Goal: Task Accomplishment & Management: Complete application form

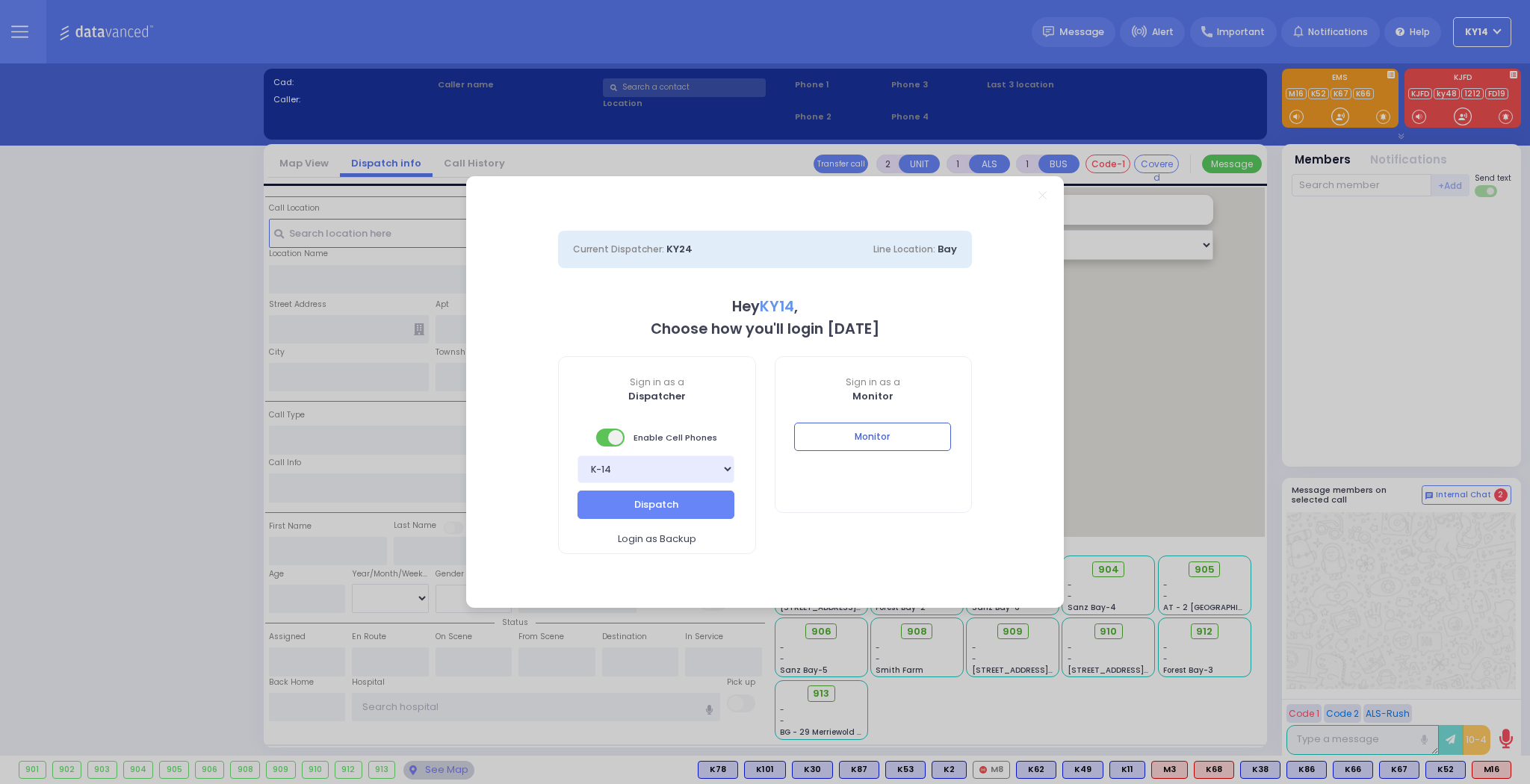
select select "2"
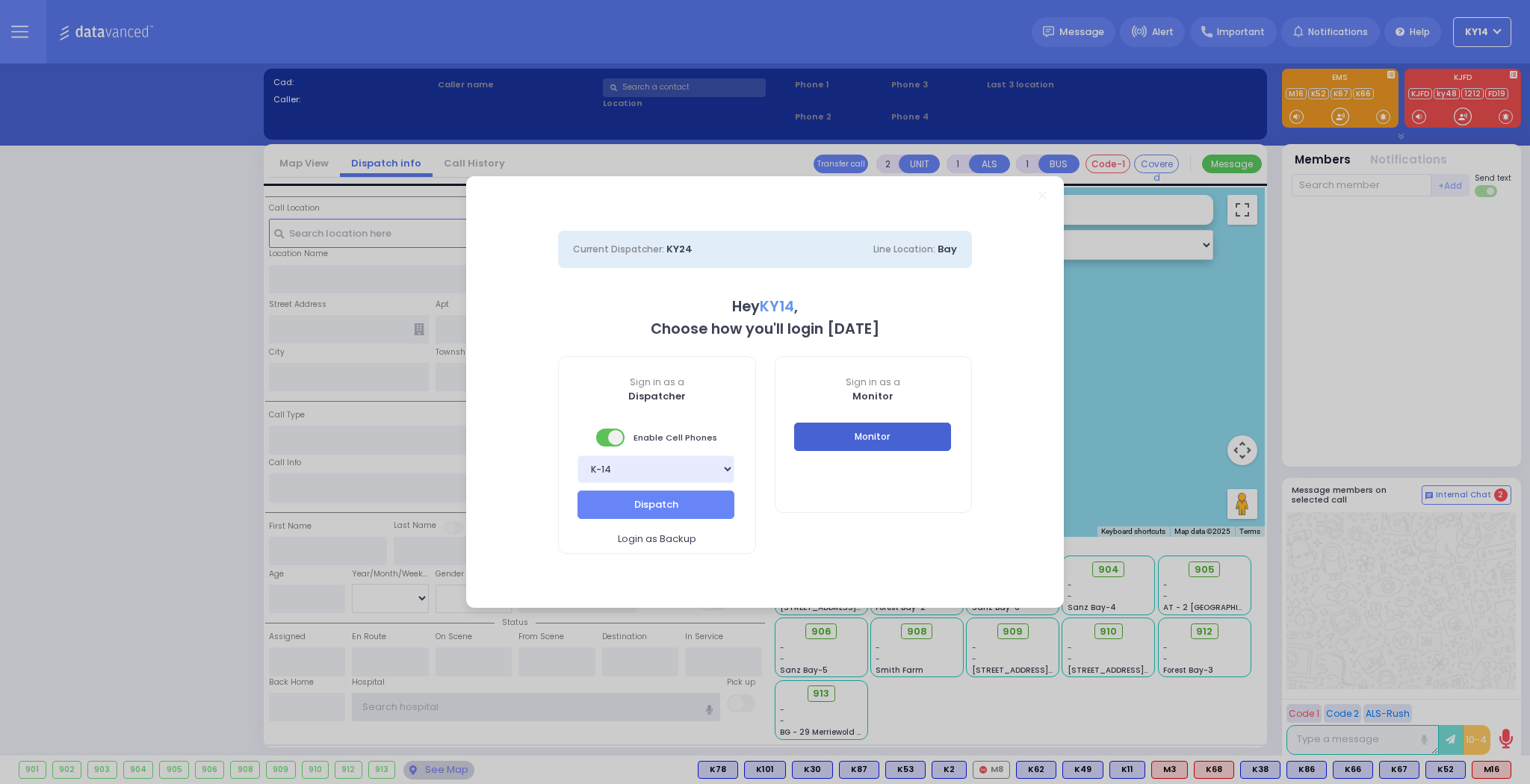
type input "ky14"
click at [912, 430] on button "Monitor" at bounding box center [873, 437] width 157 height 29
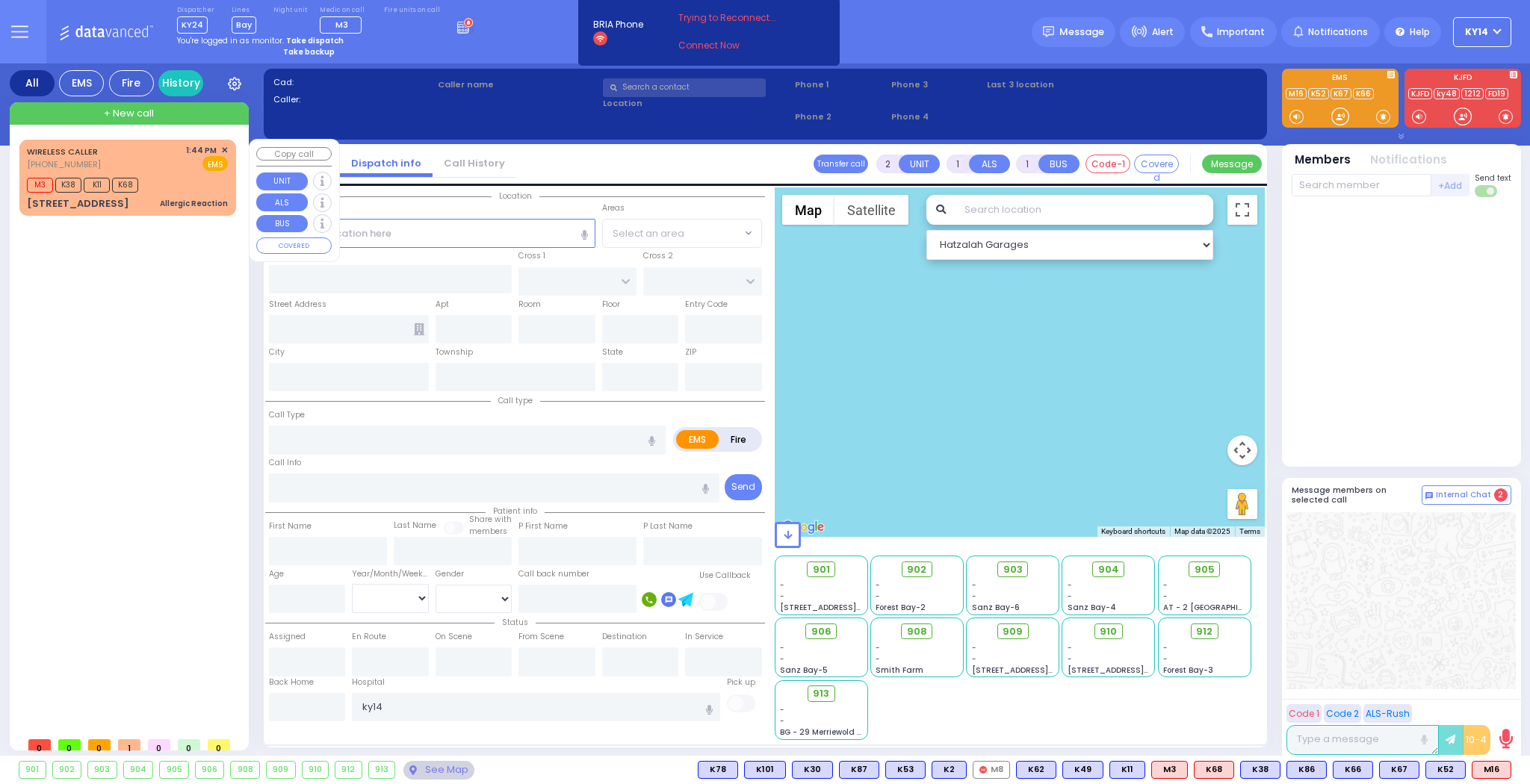
click at [151, 167] on div "WIRELESS CALLER [PHONE_NUMBER] 1:44 PM ✕ EMS" at bounding box center [128, 158] width 201 height 28
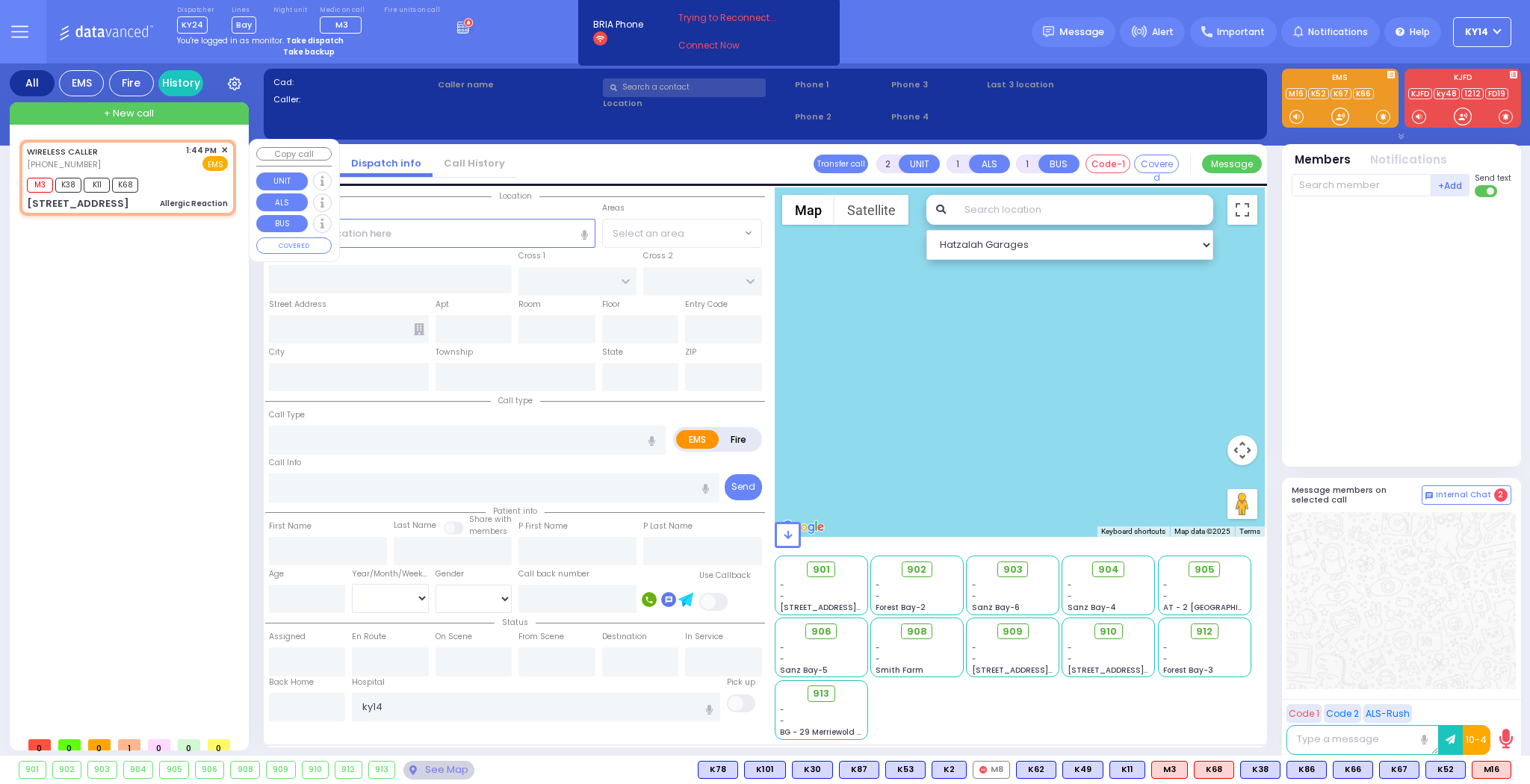
type input "6"
select select
type input "Allergic Reaction"
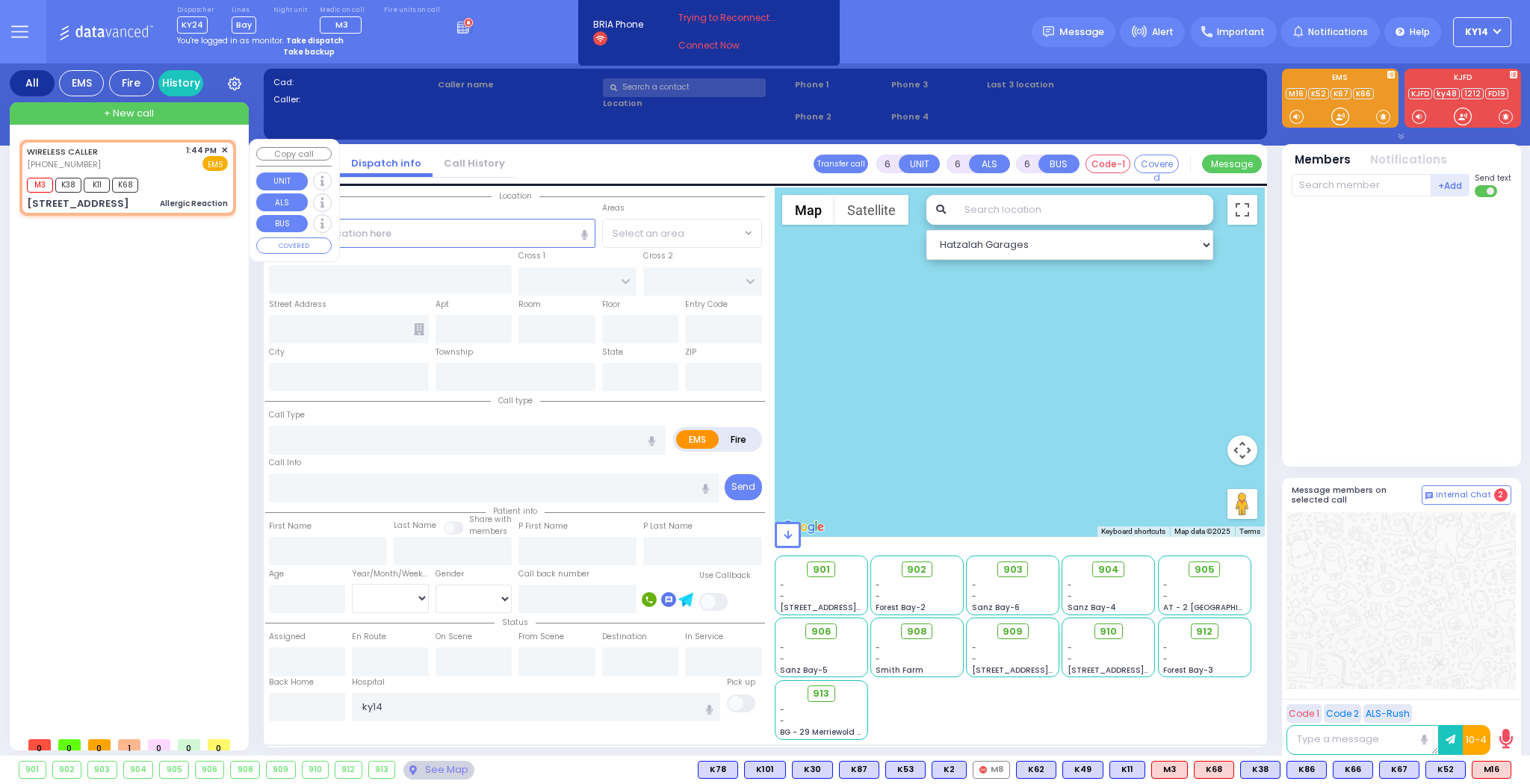
radio input "true"
type input "Draizy"
type input "Buam"
type input "14"
select select "Year"
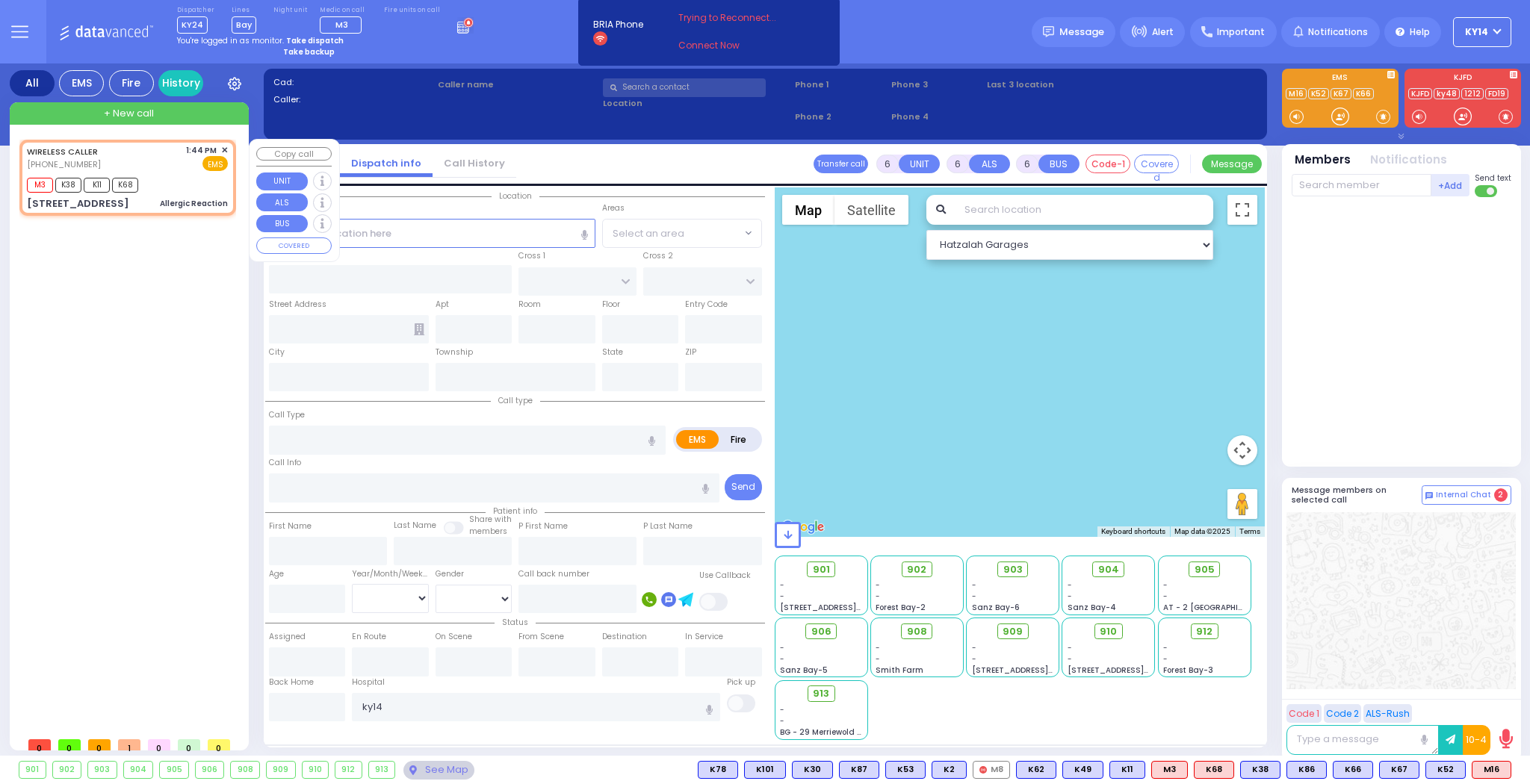
type input "13:44"
type input "13:47"
select select "Hatzalah Garages"
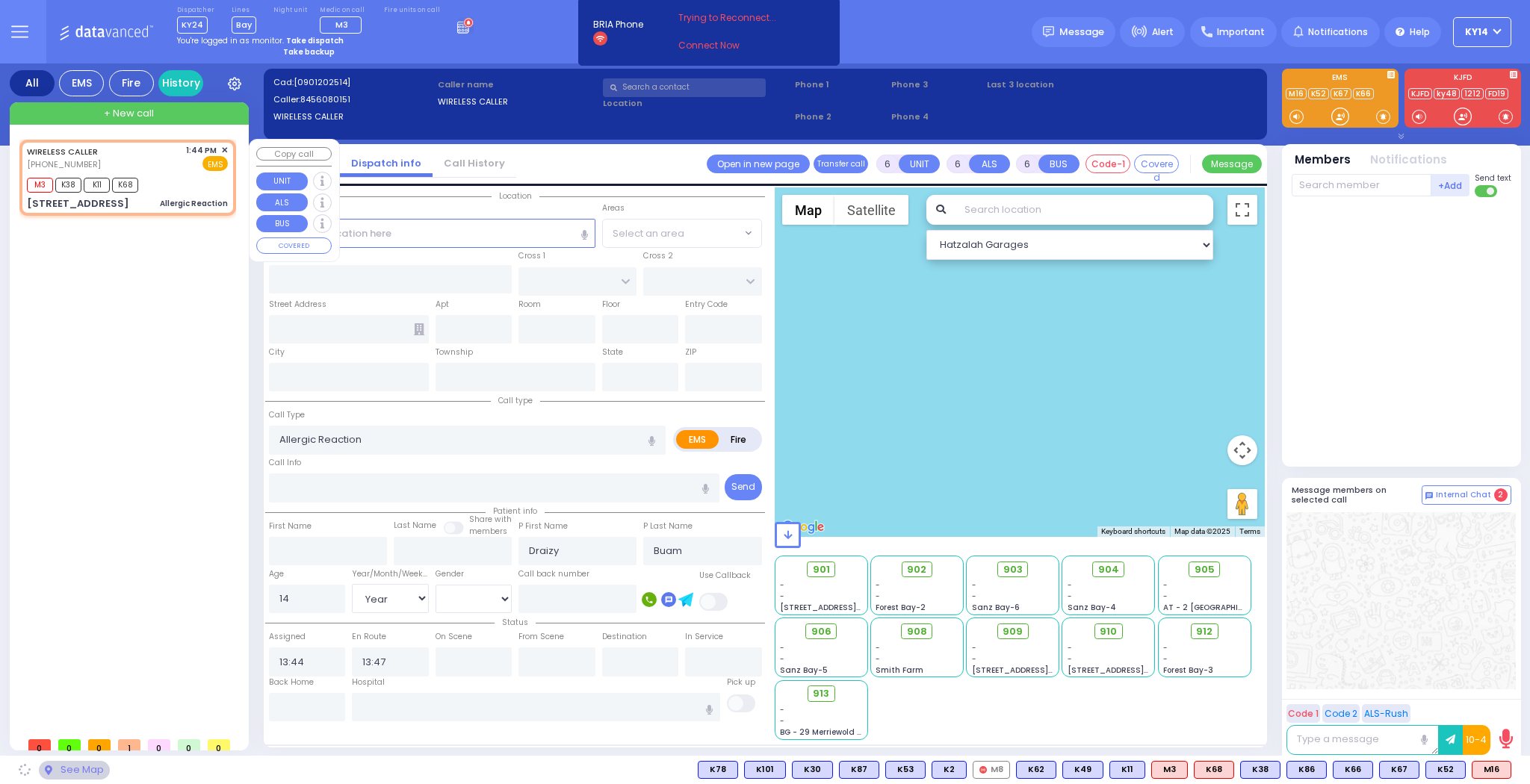
type input "3RD ST"
type input "2ND ST"
type input "[STREET_ADDRESS]"
type input "Woodbury"
type input "[US_STATE]"
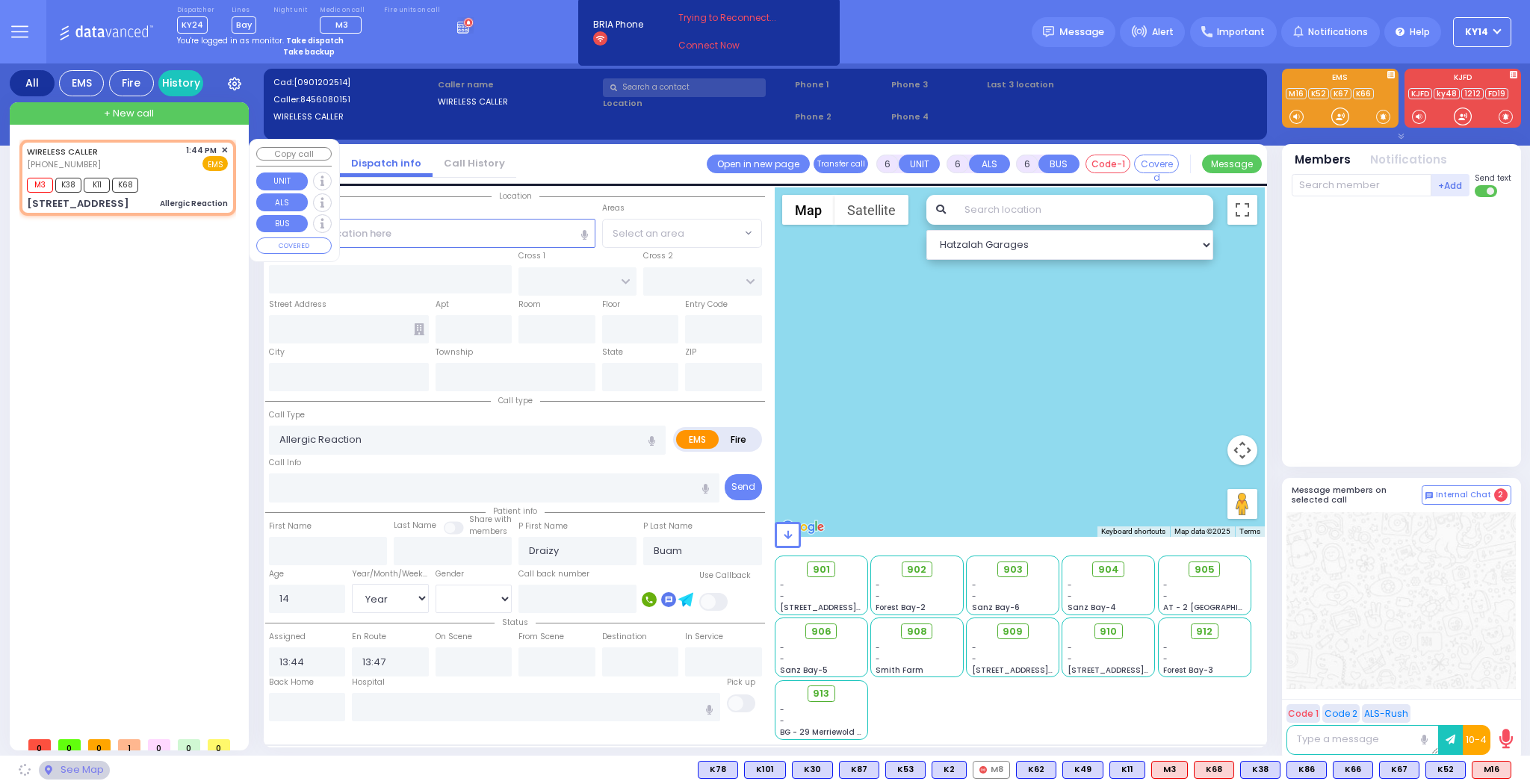
type input "10930"
select select "[GEOGRAPHIC_DATA]"
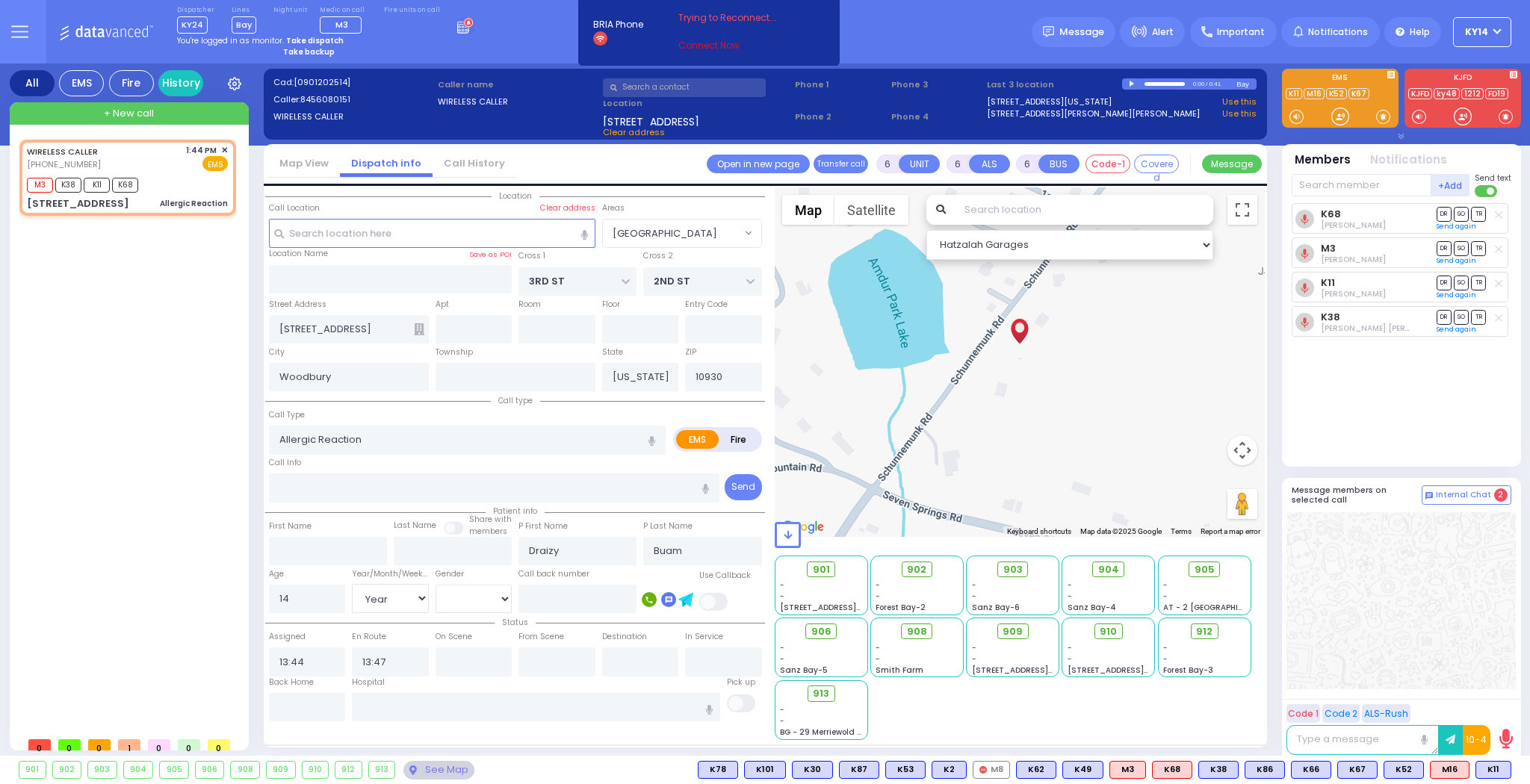
click at [712, 42] on link "Connect Now" at bounding box center [737, 45] width 118 height 14
click at [133, 437] on div "WIRELESS CALLER [PHONE_NUMBER] 1:44 PM ✕ M3 K38 K11" at bounding box center [130, 434] width 223 height 590
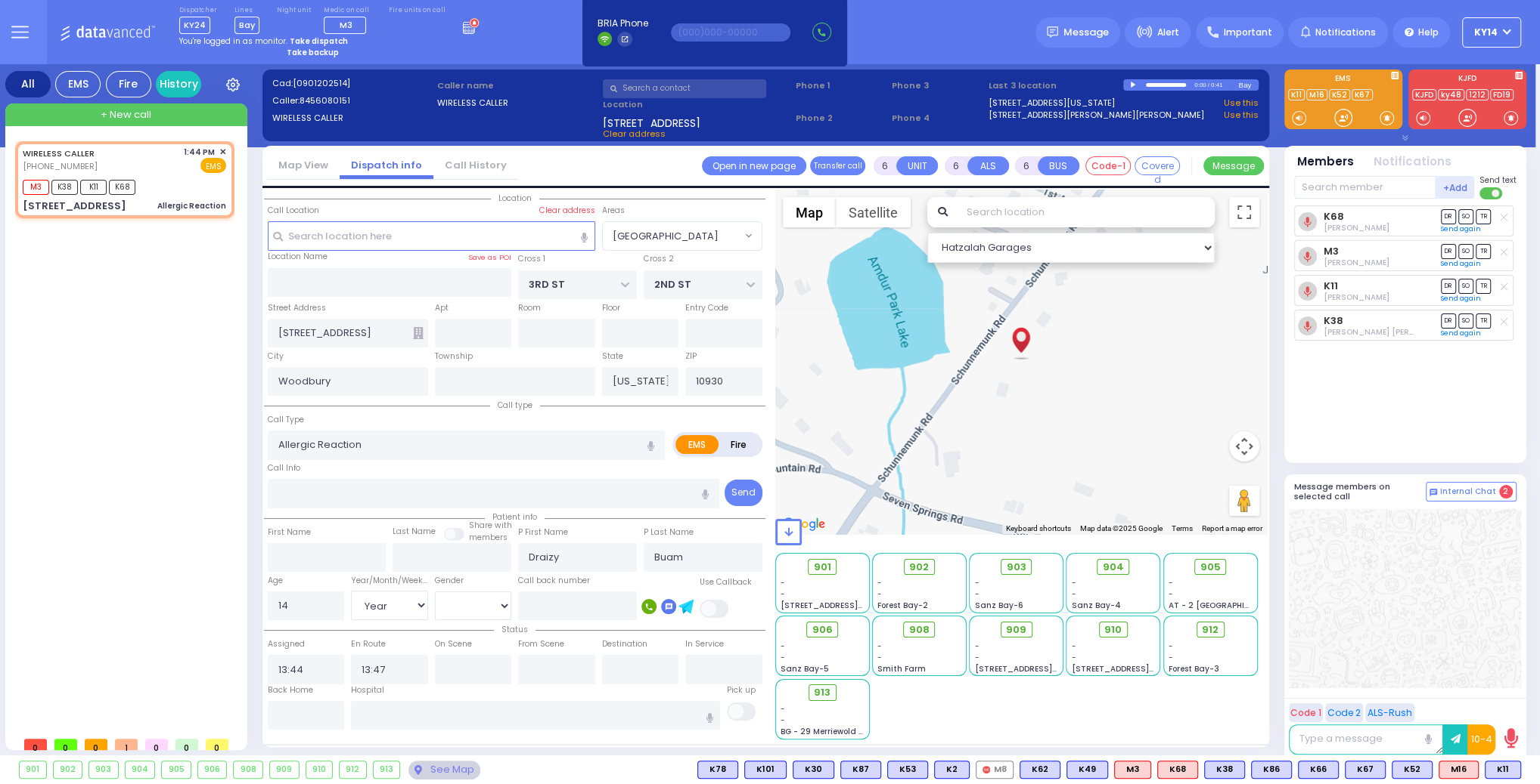
scroll to position [8, 5]
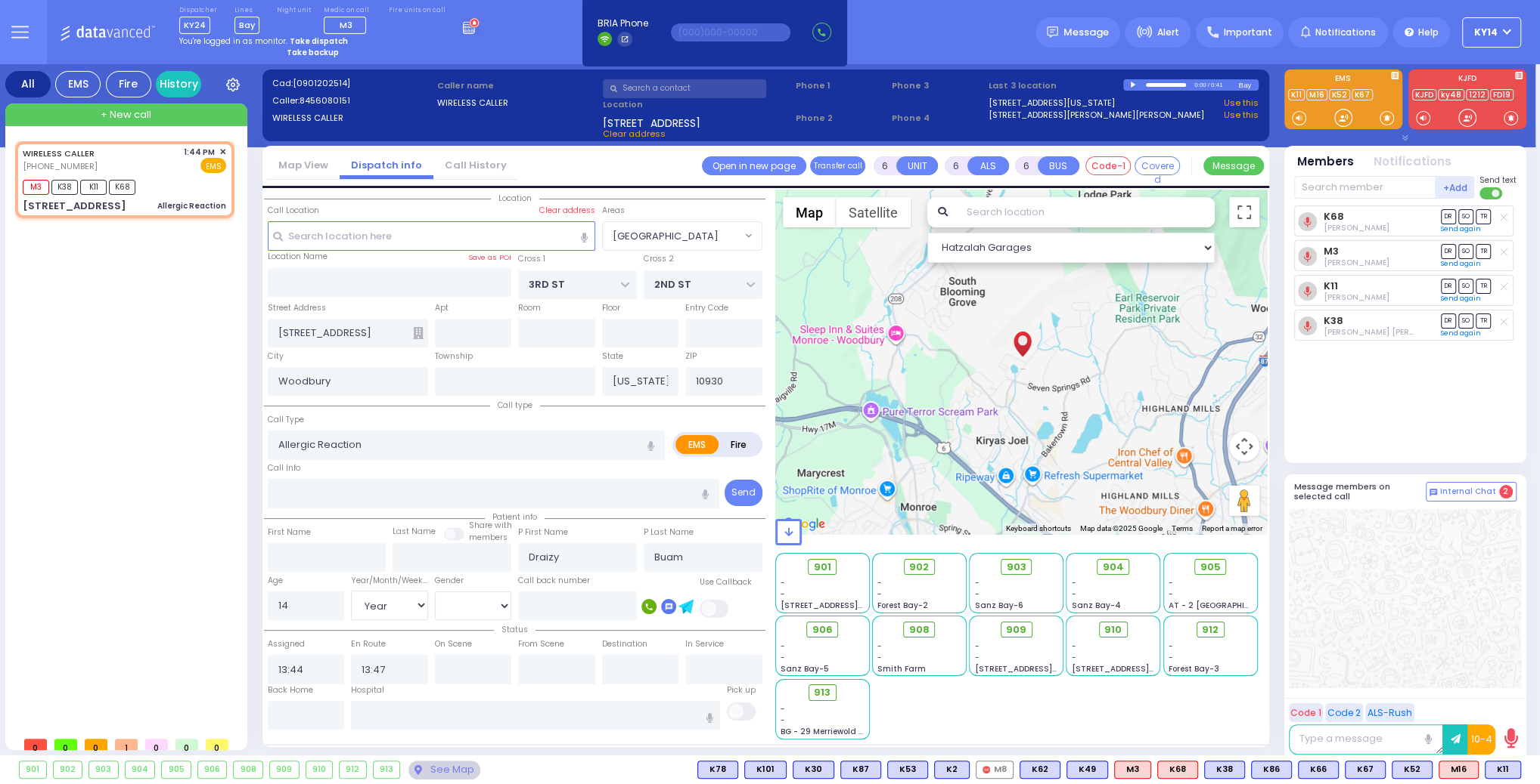
drag, startPoint x: 998, startPoint y: 379, endPoint x: 961, endPoint y: 325, distance: 65.5
click at [961, 325] on div at bounding box center [1021, 362] width 492 height 345
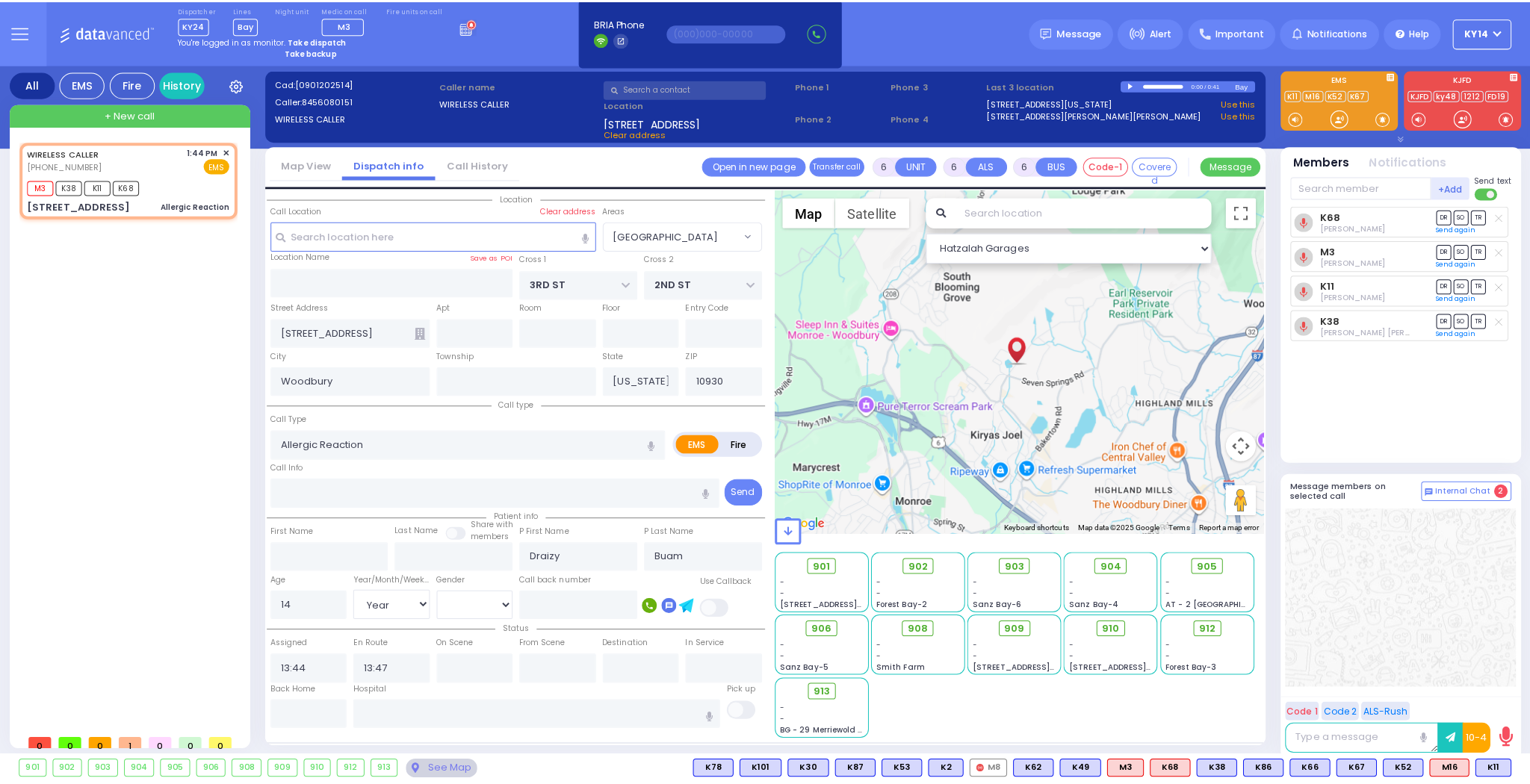
scroll to position [0, 0]
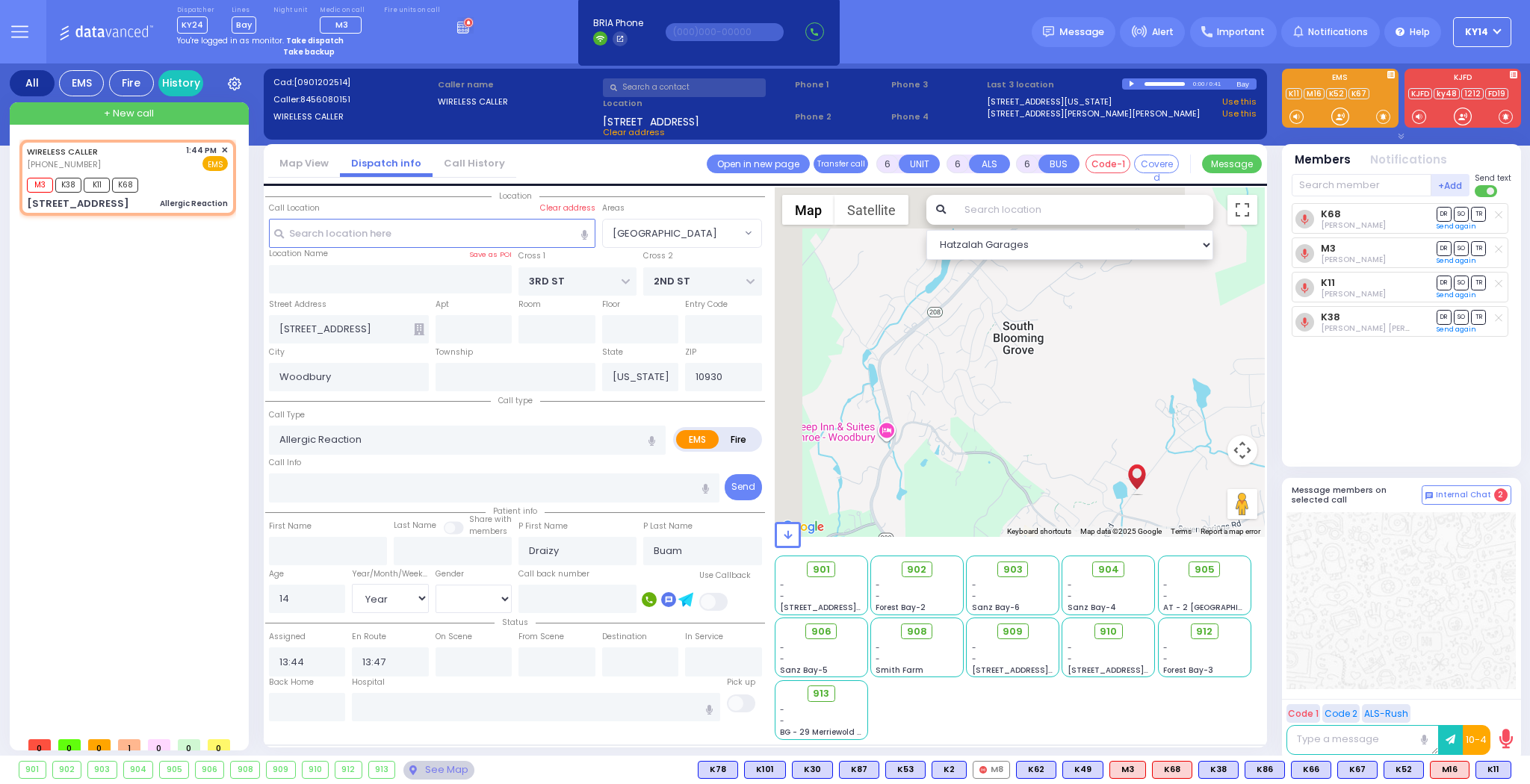
drag, startPoint x: 951, startPoint y: 327, endPoint x: 1006, endPoint y: 424, distance: 111.5
click at [1006, 424] on div at bounding box center [1020, 362] width 491 height 349
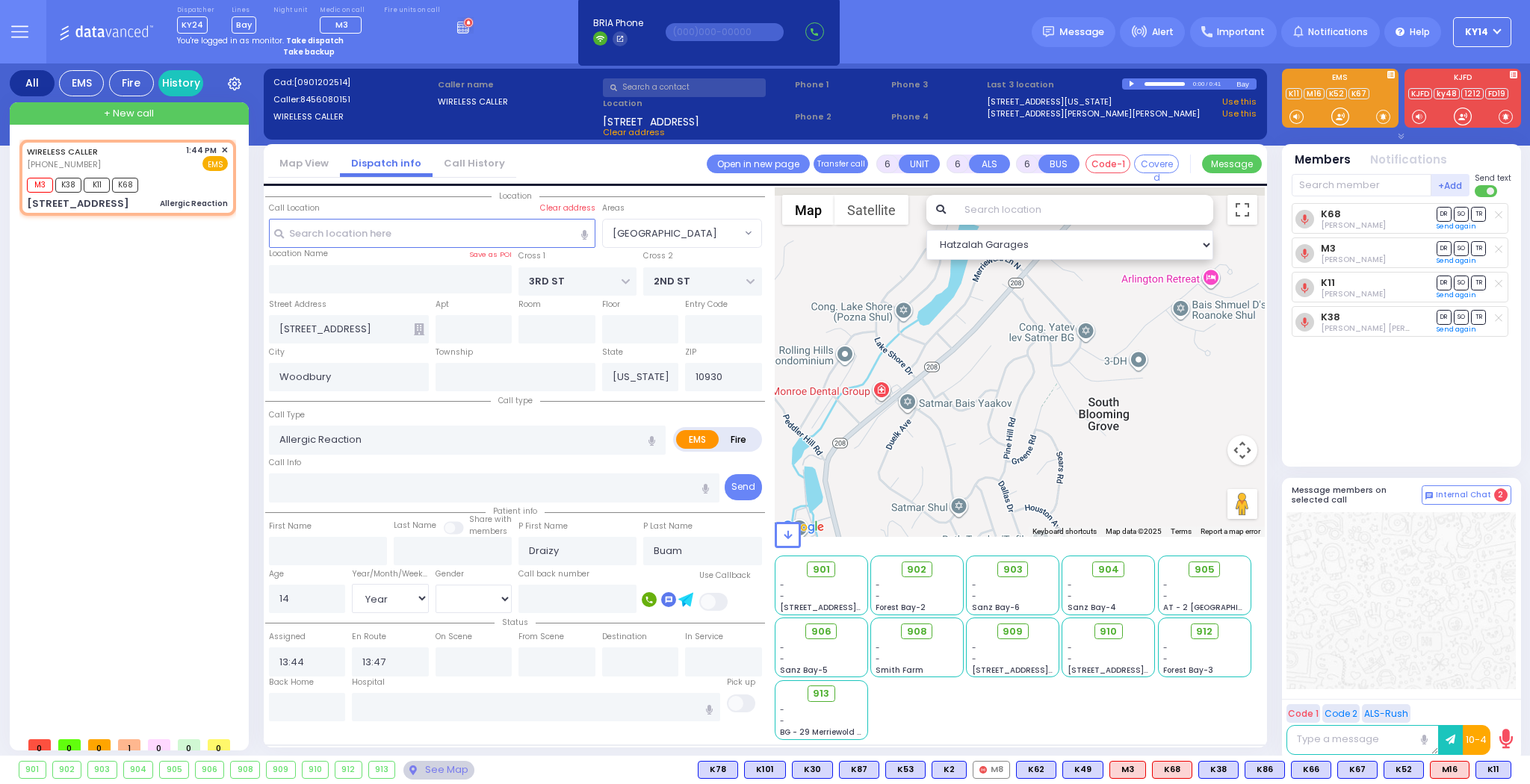
drag, startPoint x: 1024, startPoint y: 295, endPoint x: 1107, endPoint y: 464, distance: 188.3
click at [1107, 464] on div at bounding box center [1020, 362] width 491 height 349
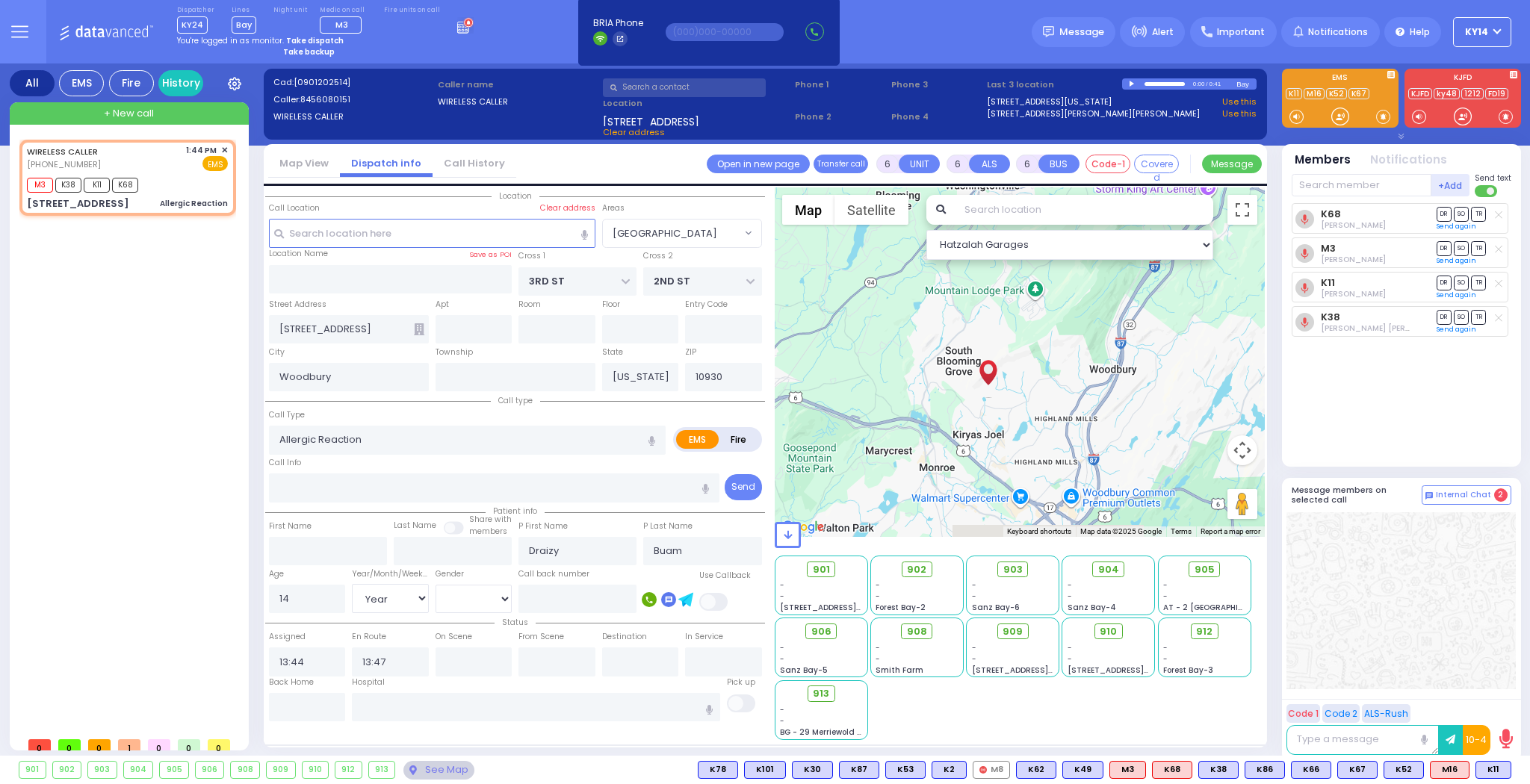
drag, startPoint x: 1131, startPoint y: 379, endPoint x: 936, endPoint y: 345, distance: 197.9
click at [936, 345] on div at bounding box center [1020, 362] width 491 height 349
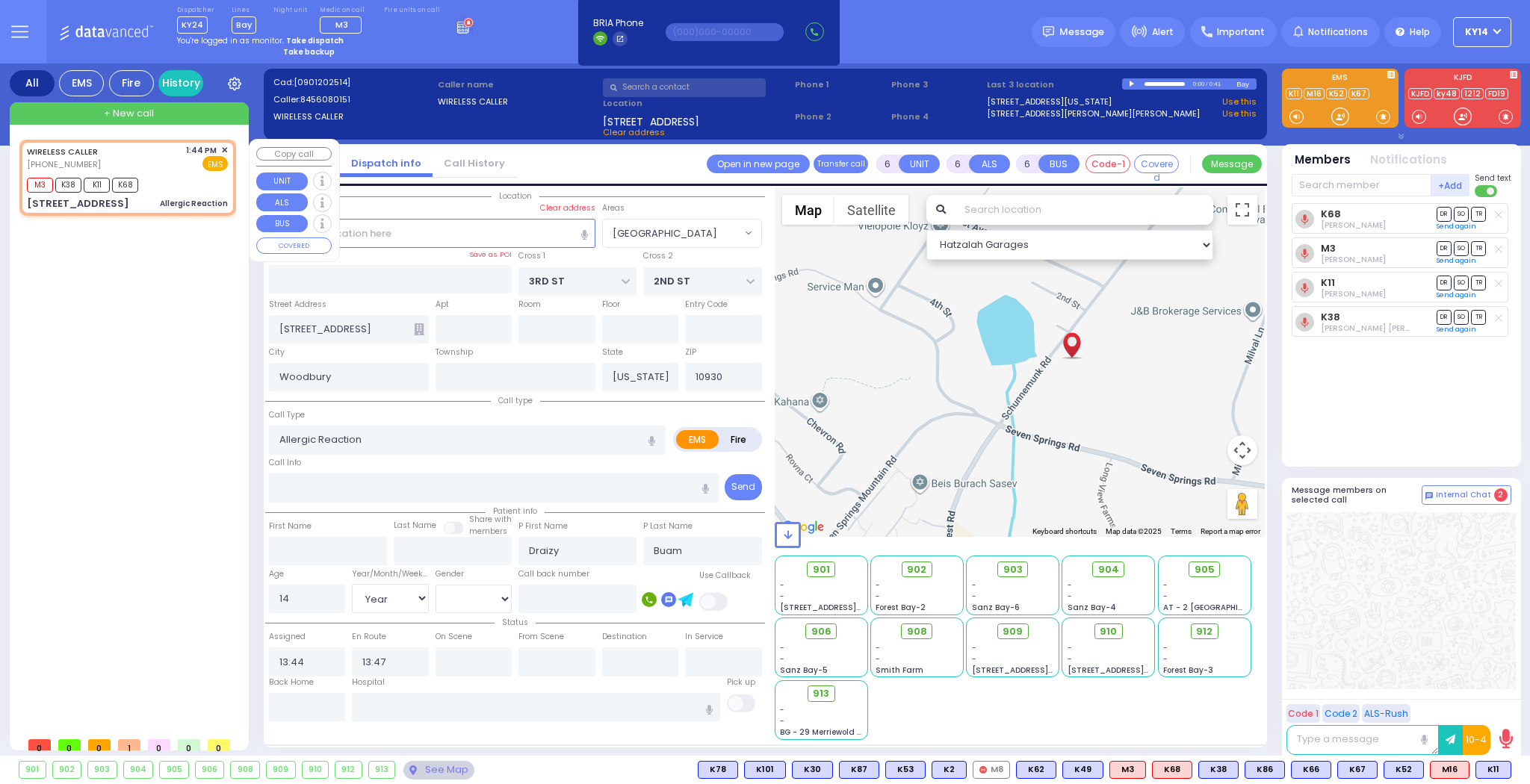
click at [186, 167] on div "WIRELESS CALLER [PHONE_NUMBER] 1:44 PM ✕ EMS" at bounding box center [128, 158] width 201 height 28
select select
radio input "true"
select select "Year"
select select "[GEOGRAPHIC_DATA]"
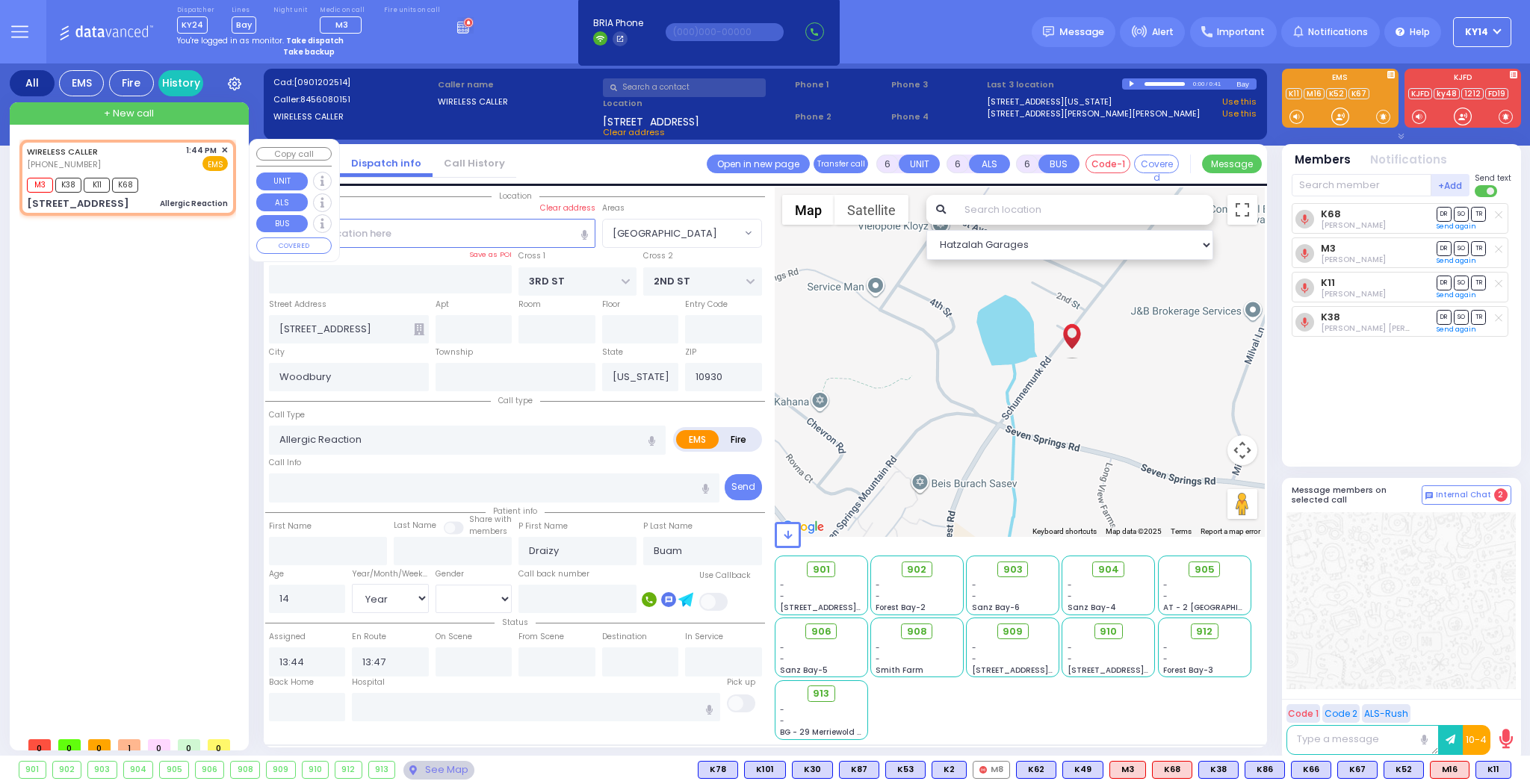
select select "Hatzalah Garages"
